Goal: Task Accomplishment & Management: Manage account settings

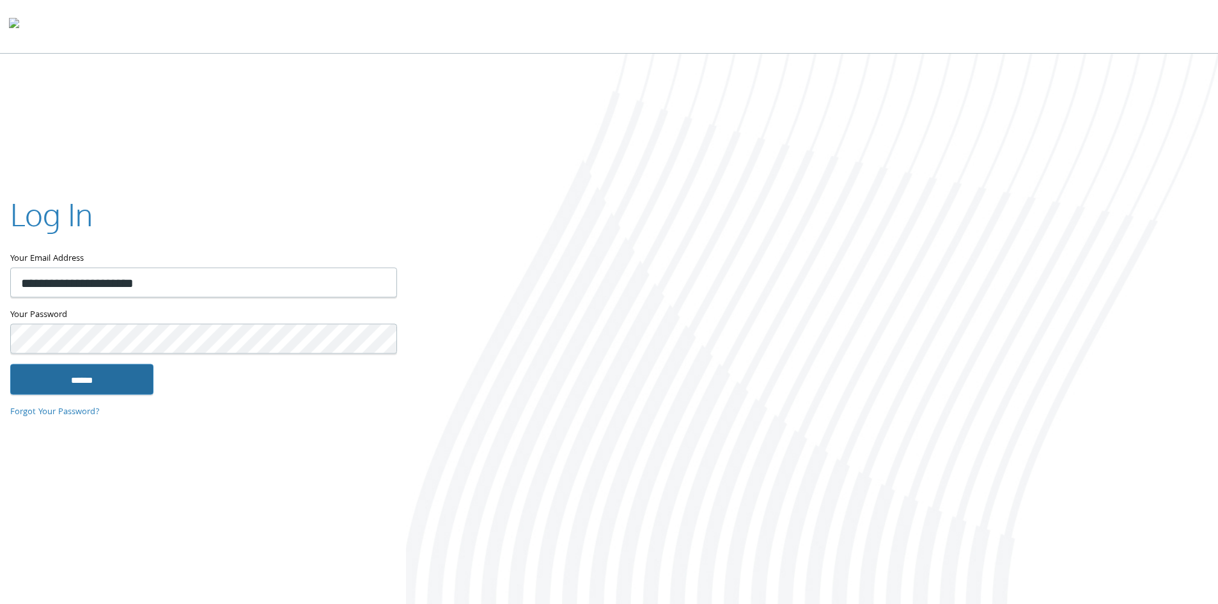
click at [125, 385] on input "******" at bounding box center [81, 379] width 143 height 31
type input "**********"
click at [66, 385] on input "******" at bounding box center [81, 379] width 143 height 31
click at [70, 386] on input "******" at bounding box center [81, 379] width 143 height 31
